Goal: Entertainment & Leisure: Browse casually

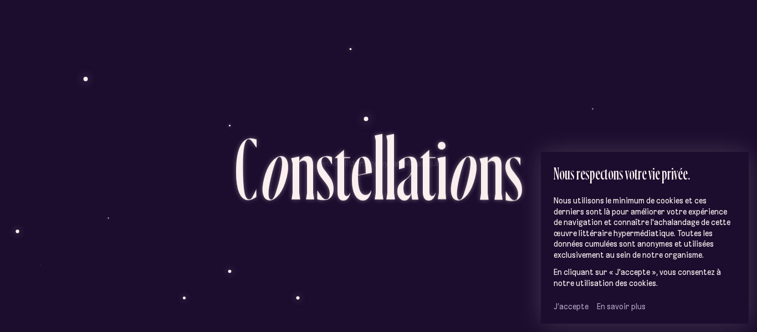
click at [567, 308] on span "J’accepte" at bounding box center [571, 306] width 35 height 10
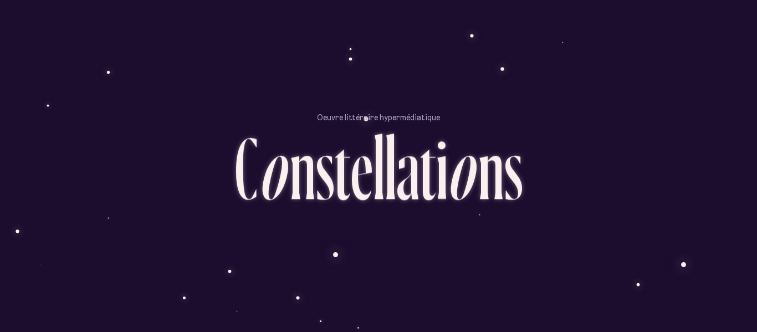
click at [414, 191] on div "a" at bounding box center [407, 167] width 23 height 88
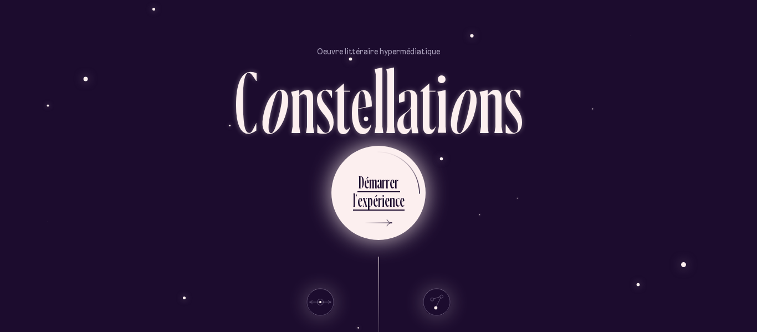
click at [401, 193] on div "e" at bounding box center [402, 201] width 5 height 22
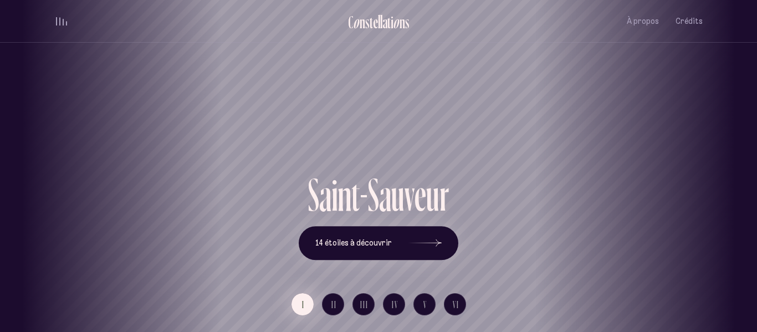
click at [295, 308] on button "I" at bounding box center [302, 304] width 22 height 22
click at [408, 239] on icon at bounding box center [424, 243] width 33 height 83
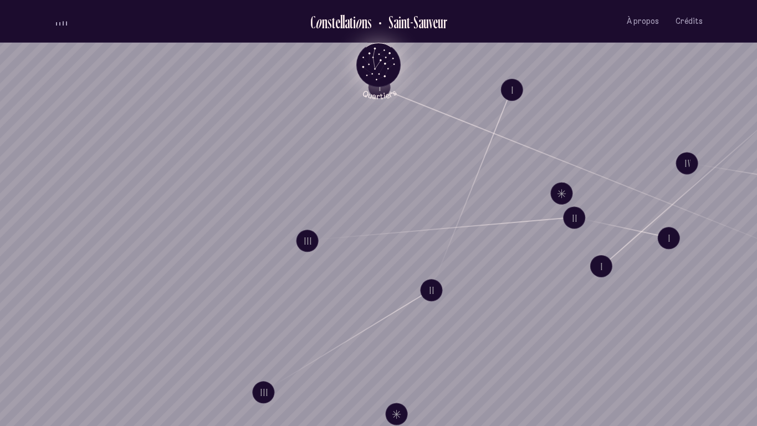
click at [375, 85] on icon "Quartiers" at bounding box center [378, 83] width 65 height 34
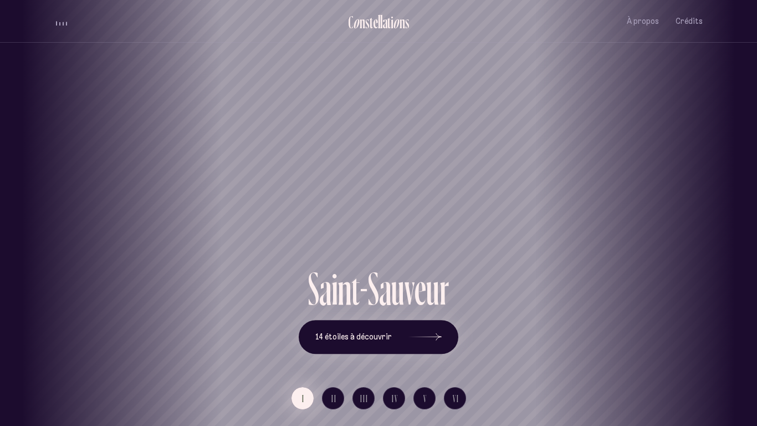
click at [305, 331] on button "I" at bounding box center [302, 398] width 22 height 22
click at [381, 167] on div "Saint-Sauveur" at bounding box center [378, 132] width 757 height 265
drag, startPoint x: 381, startPoint y: 167, endPoint x: 407, endPoint y: 203, distance: 44.9
click at [407, 203] on div "Saint-Sauveur" at bounding box center [393, 132] width 757 height 265
click at [424, 212] on h1 "Saint-Sauveur" at bounding box center [378, 226] width 707 height 46
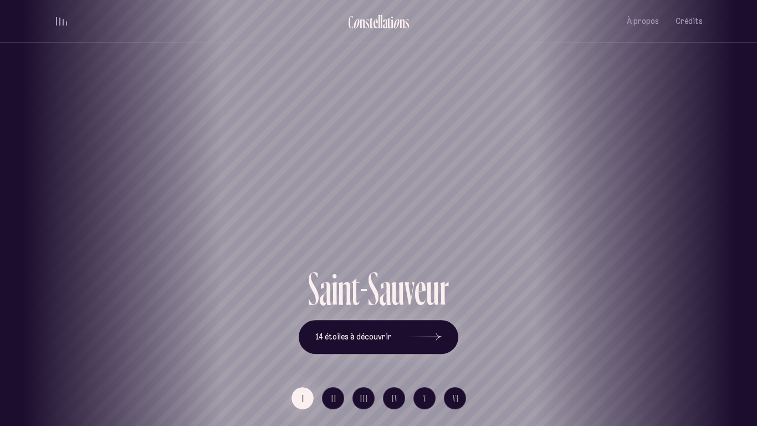
click at [425, 213] on h1 "Saint-Sauveur" at bounding box center [378, 226] width 707 height 46
click at [381, 331] on button "14 étoiles à découvrir" at bounding box center [379, 337] width 160 height 34
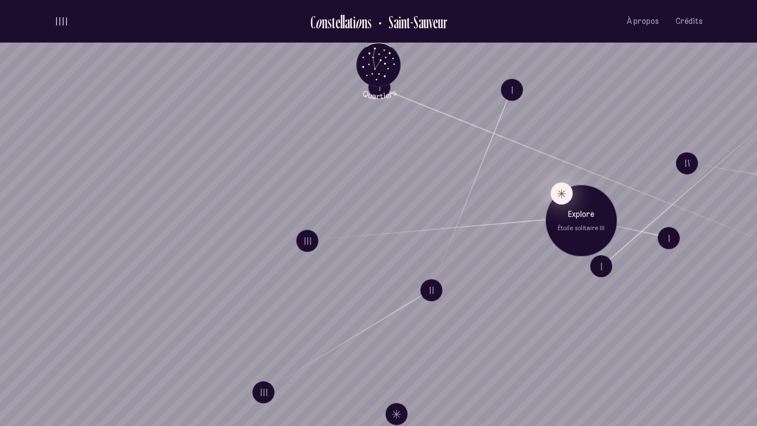
click at [561, 193] on button "Explore Étoile solitaire III" at bounding box center [561, 193] width 22 height 22
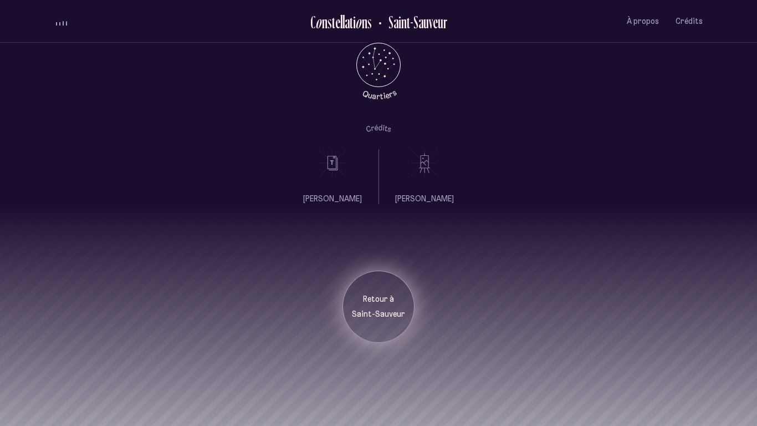
click at [391, 299] on p "Retour à" at bounding box center [378, 299] width 55 height 11
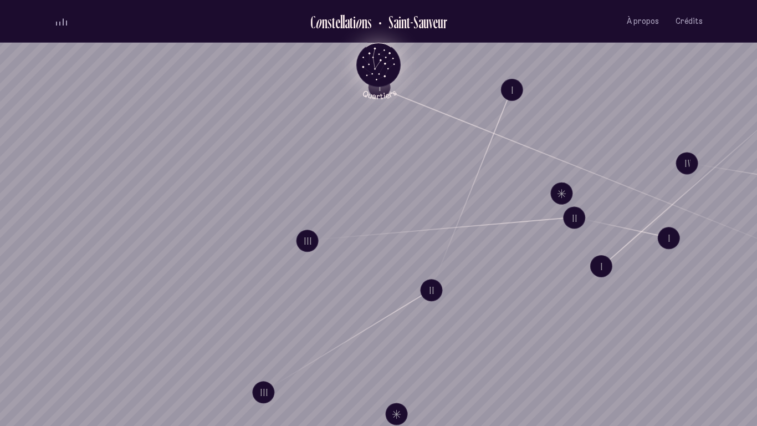
click at [373, 77] on icon "Quartiers" at bounding box center [378, 83] width 65 height 34
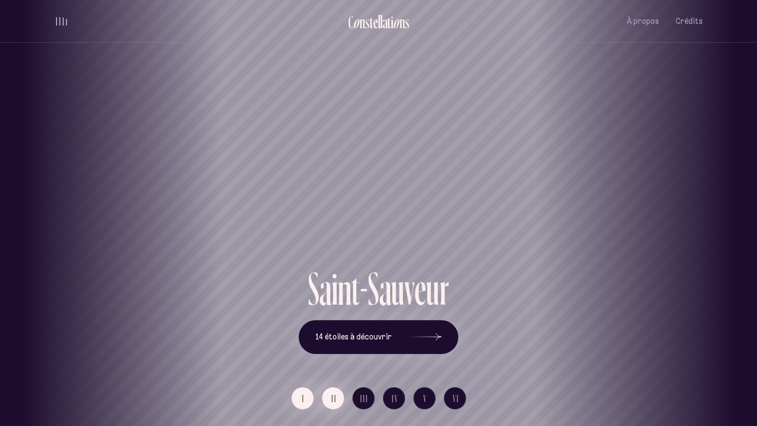
click at [328, 331] on button "II" at bounding box center [333, 398] width 22 height 22
click at [308, 331] on button "I" at bounding box center [302, 398] width 22 height 22
click at [411, 324] on icon at bounding box center [424, 336] width 33 height 83
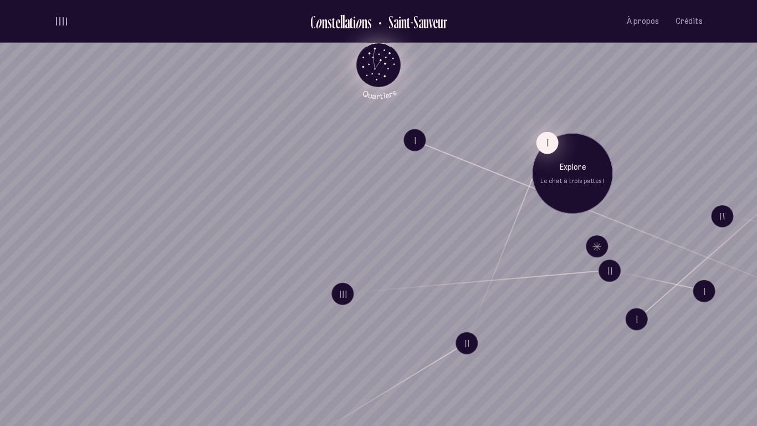
click at [544, 141] on button "I" at bounding box center [547, 142] width 22 height 22
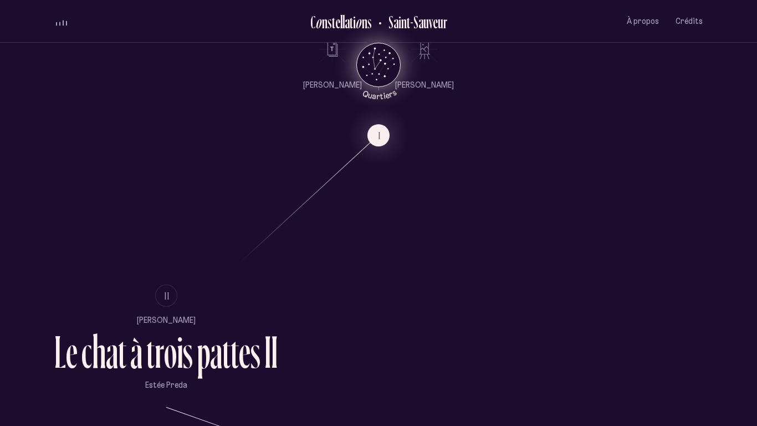
scroll to position [643, 0]
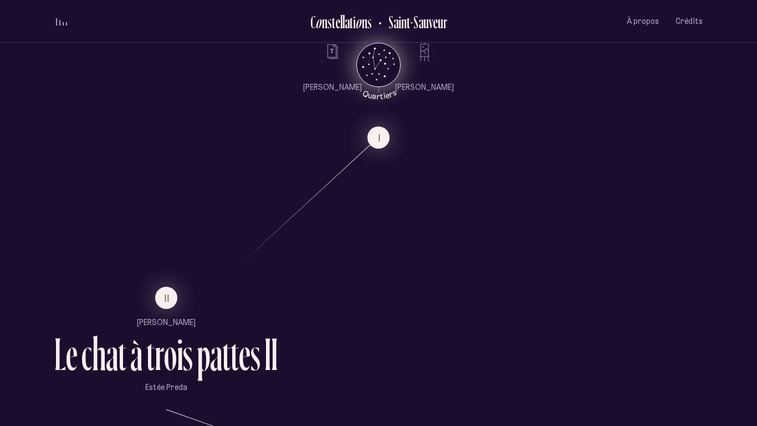
click at [168, 309] on ul "II [PERSON_NAME] L e c h a t à t r o i s p a t t e s I I [PERSON_NAME]" at bounding box center [165, 339] width 223 height 106
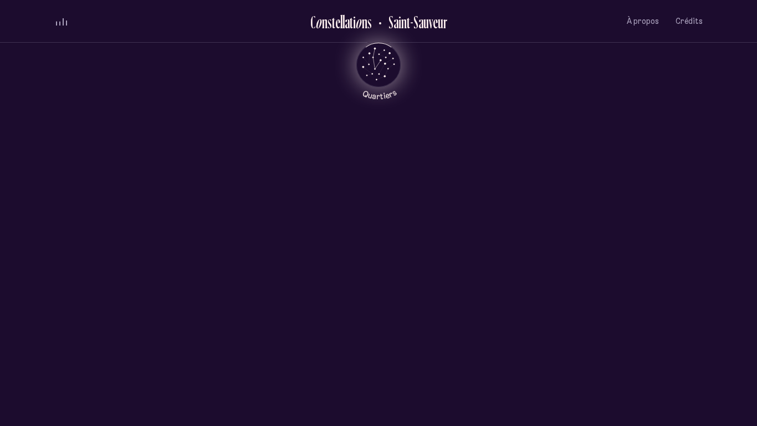
scroll to position [0, 0]
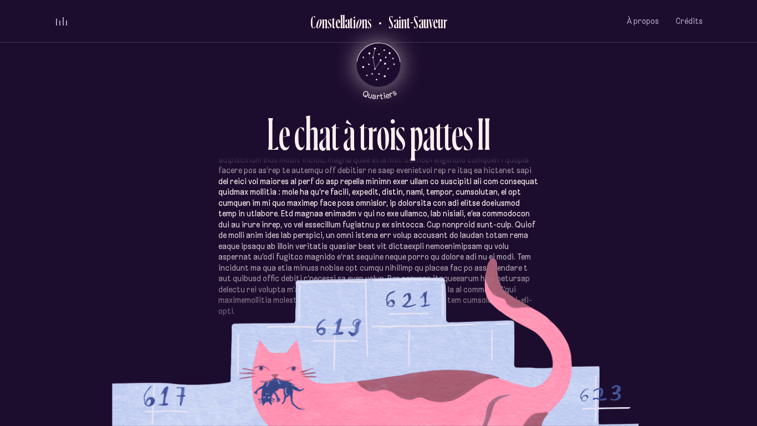
scroll to position [280, 0]
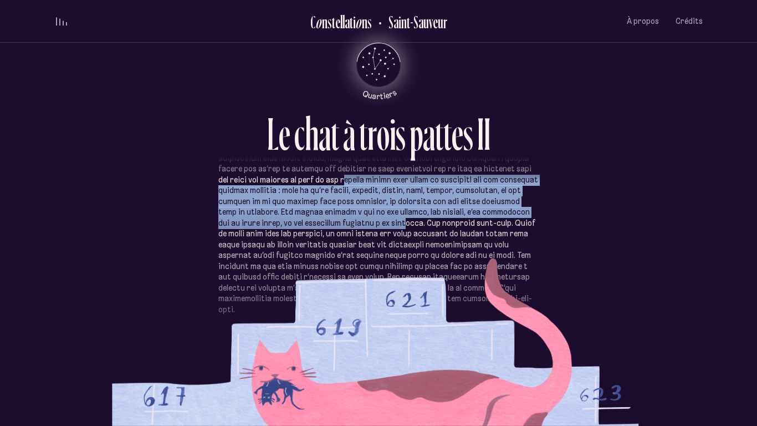
drag, startPoint x: 365, startPoint y: 185, endPoint x: 384, endPoint y: 221, distance: 41.1
click at [384, 221] on p at bounding box center [378, 207] width 320 height 216
click at [329, 201] on p at bounding box center [378, 207] width 320 height 216
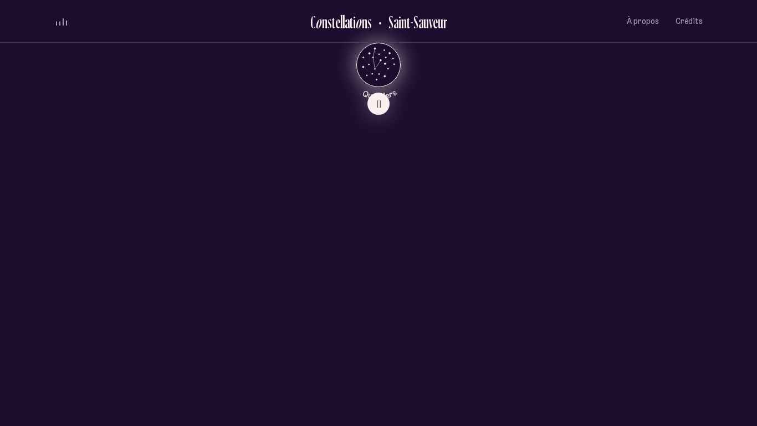
scroll to position [682, 0]
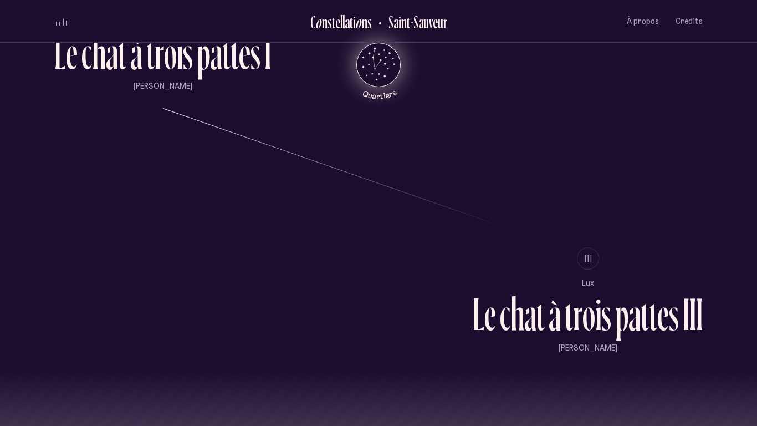
click at [373, 80] on icon "Quartiers" at bounding box center [378, 83] width 65 height 34
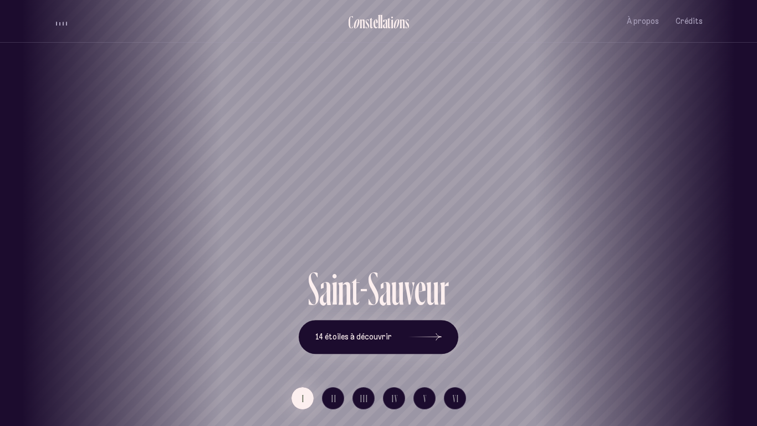
click at [634, 249] on div "Saint-Sauveur" at bounding box center [378, 225] width 740 height 79
click at [363, 173] on div "Saint-Sauveur" at bounding box center [378, 132] width 757 height 265
click at [390, 331] on span "14 étoiles à découvrir" at bounding box center [353, 336] width 76 height 9
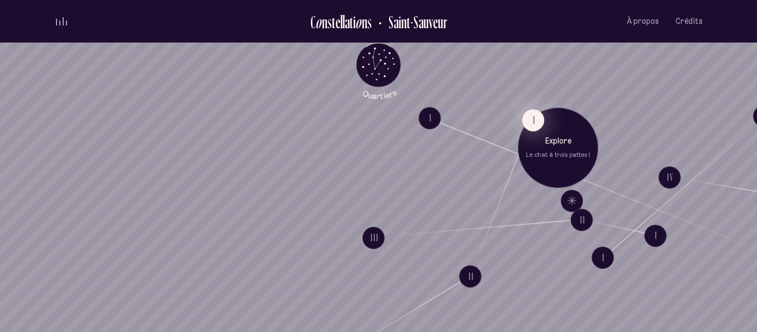
click at [531, 121] on button "I" at bounding box center [533, 120] width 22 height 22
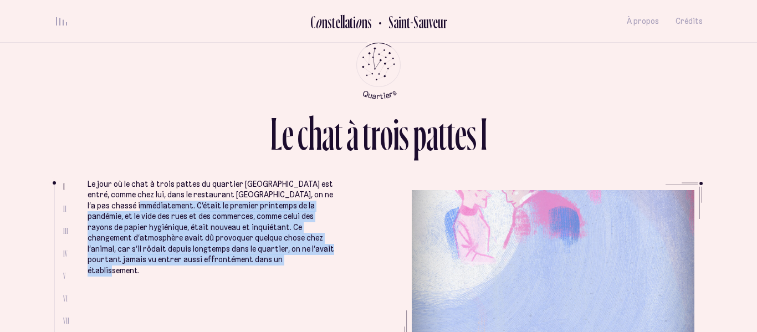
drag, startPoint x: 280, startPoint y: 255, endPoint x: 141, endPoint y: 199, distance: 149.7
click at [141, 199] on p "Le jour où le chat à trois pattes du quartier [GEOGRAPHIC_DATA] est entré, comm…" at bounding box center [211, 228] width 247 height 98
